Goal: Information Seeking & Learning: Check status

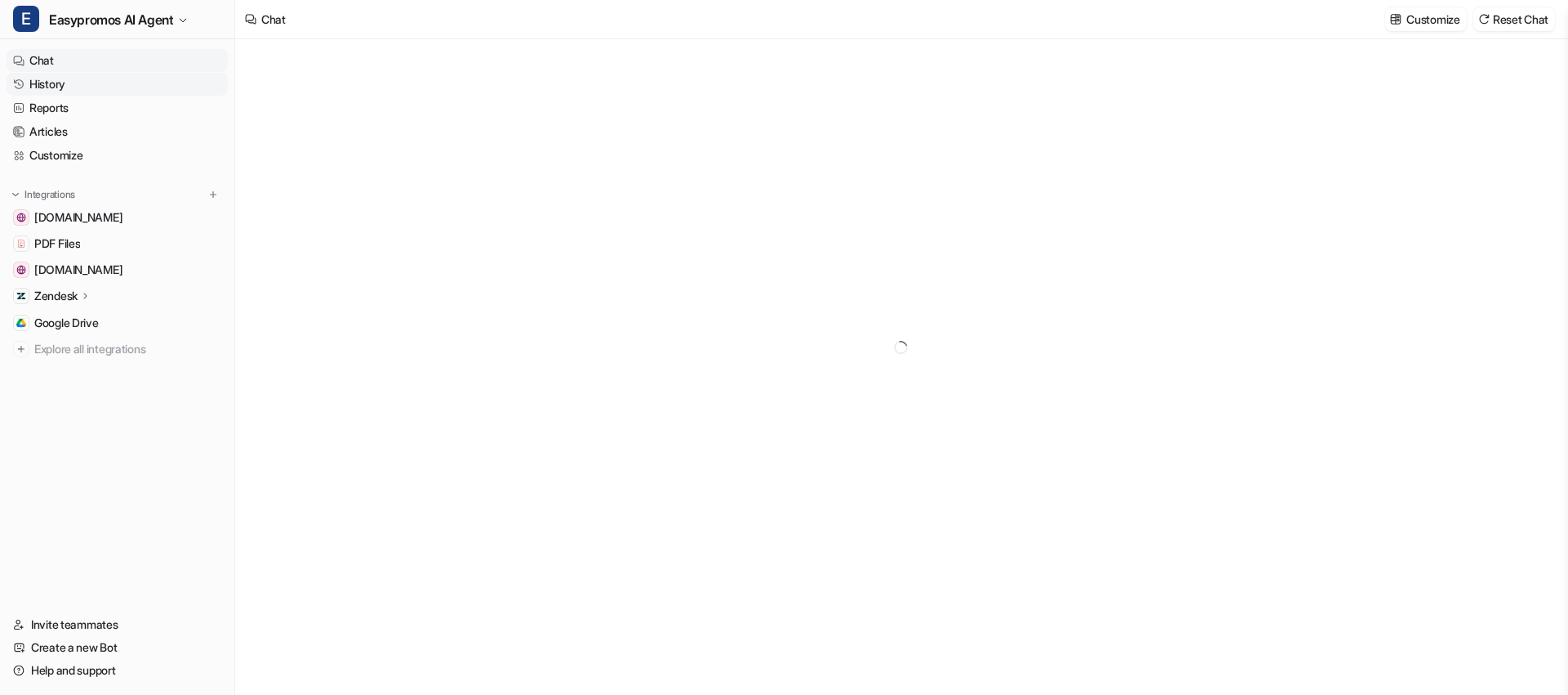
click at [48, 88] on link "History" at bounding box center [117, 85] width 221 height 23
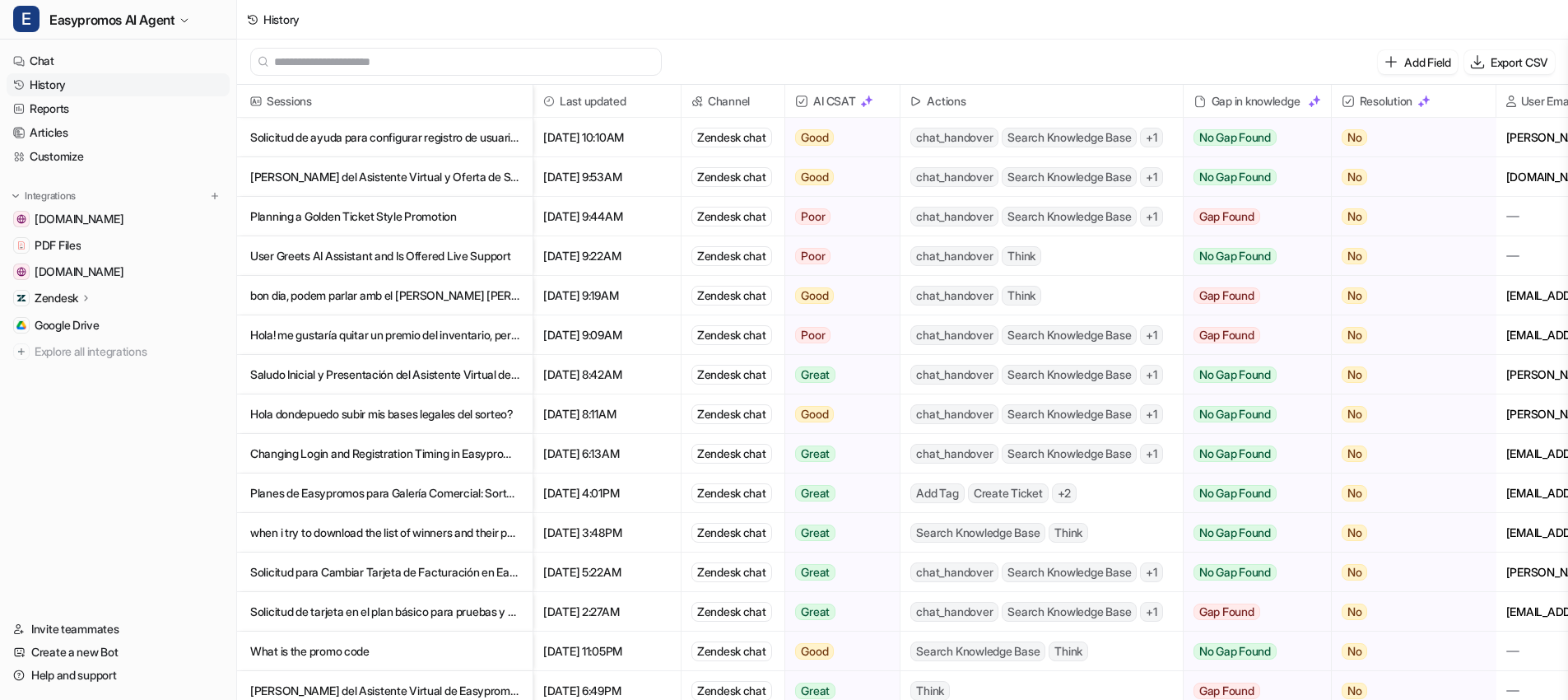
click at [341, 134] on p "Solicitud de ayuda para configurar registro de usuarios en encuesta" at bounding box center [385, 137] width 269 height 40
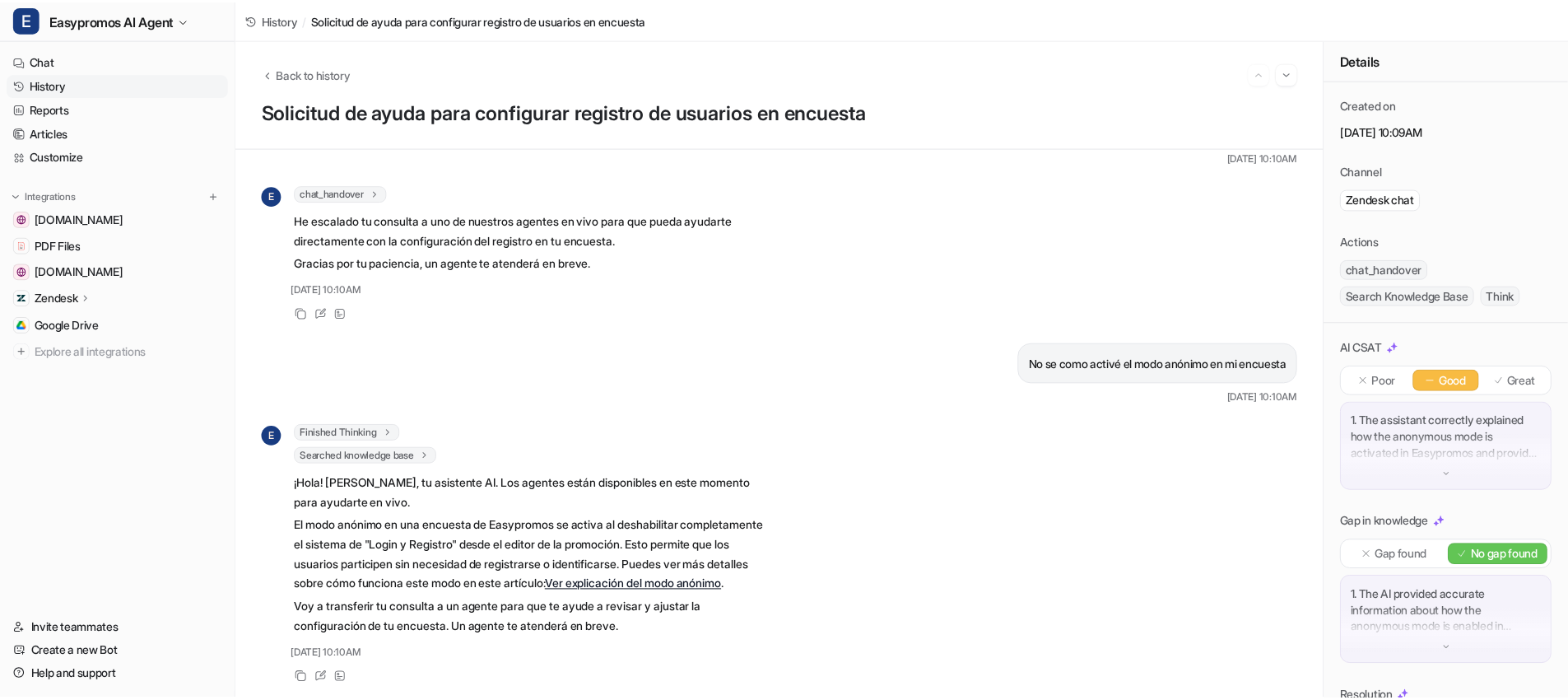
scroll to position [363, 0]
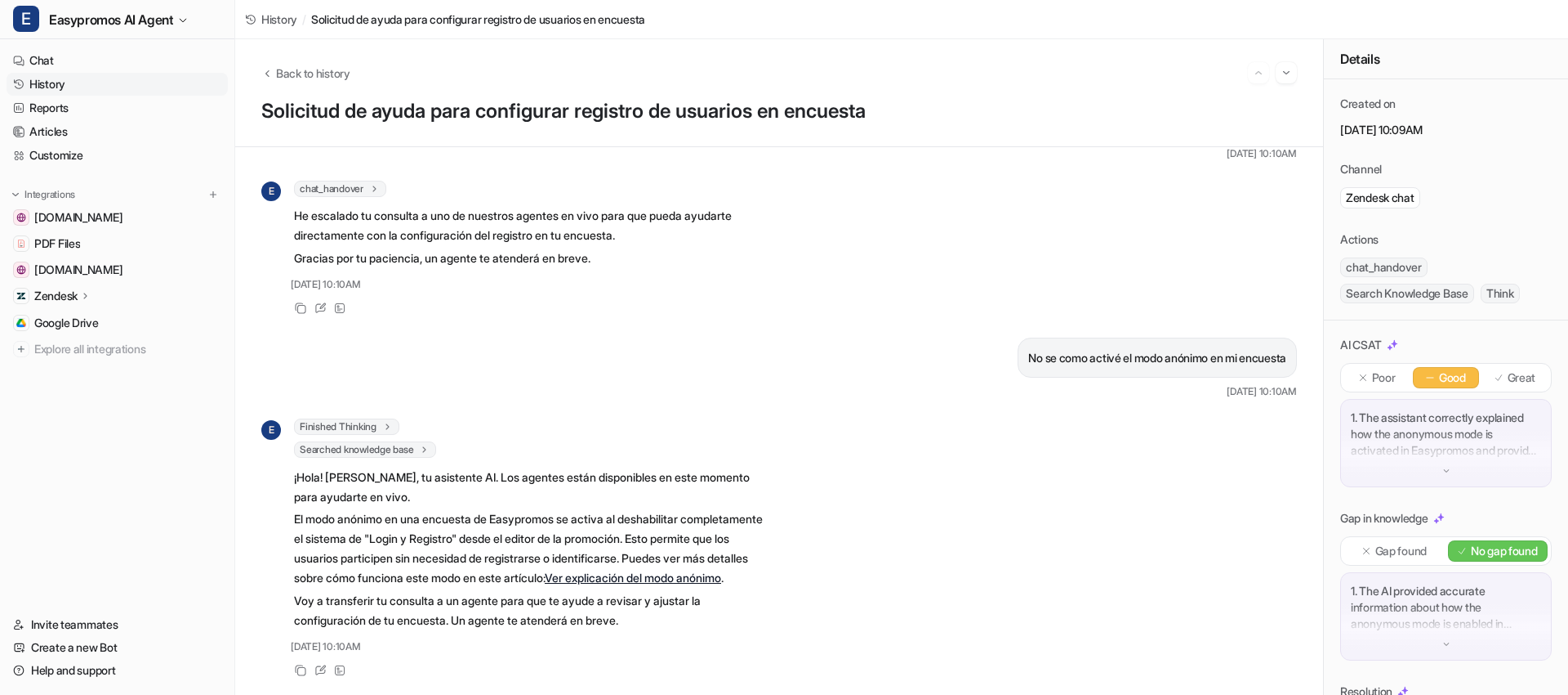
click at [188, 90] on link "History" at bounding box center [117, 85] width 221 height 23
